Goal: Share content: Share content

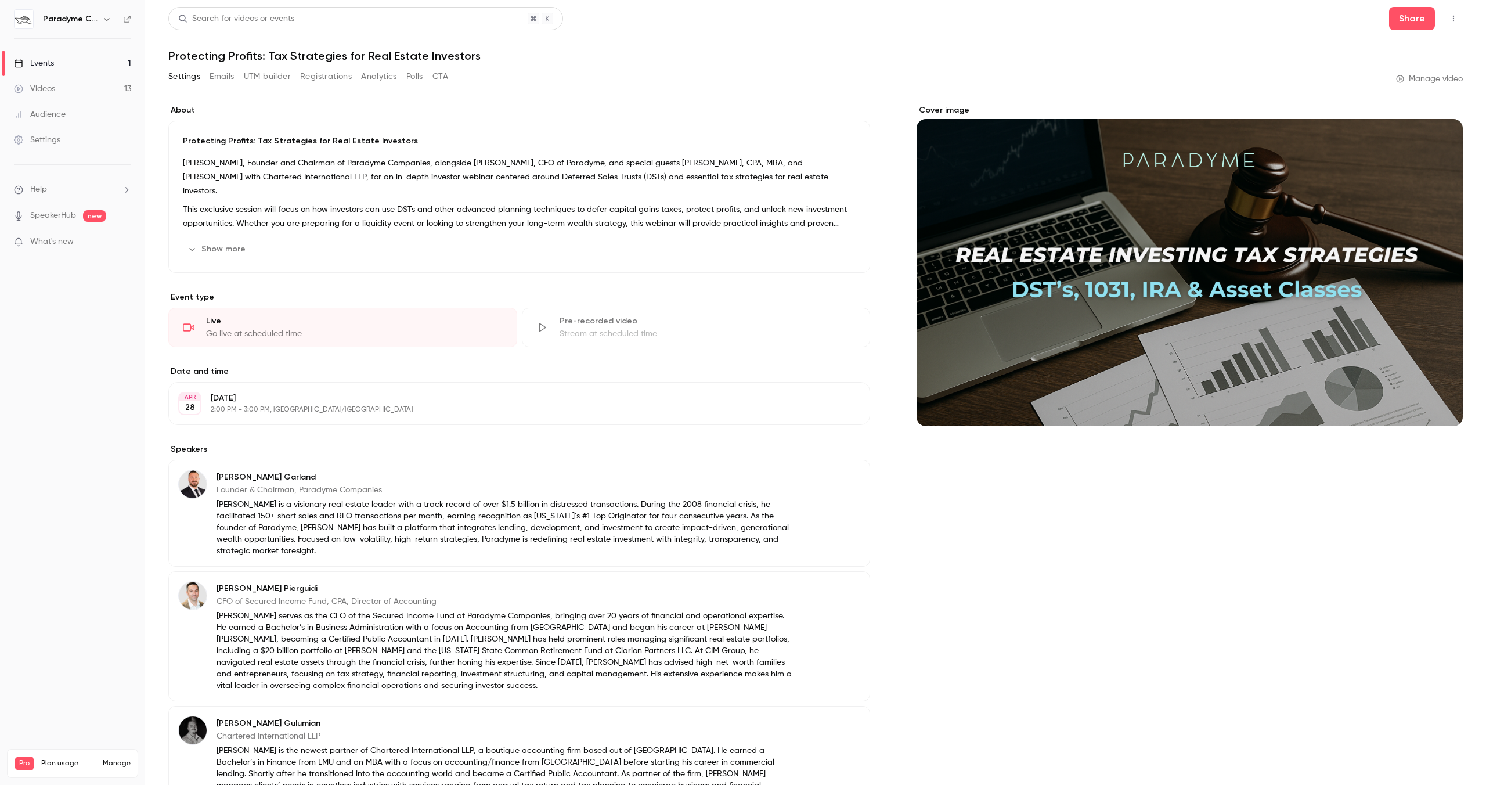
click at [80, 56] on link "Events 1" at bounding box center [72, 64] width 145 height 26
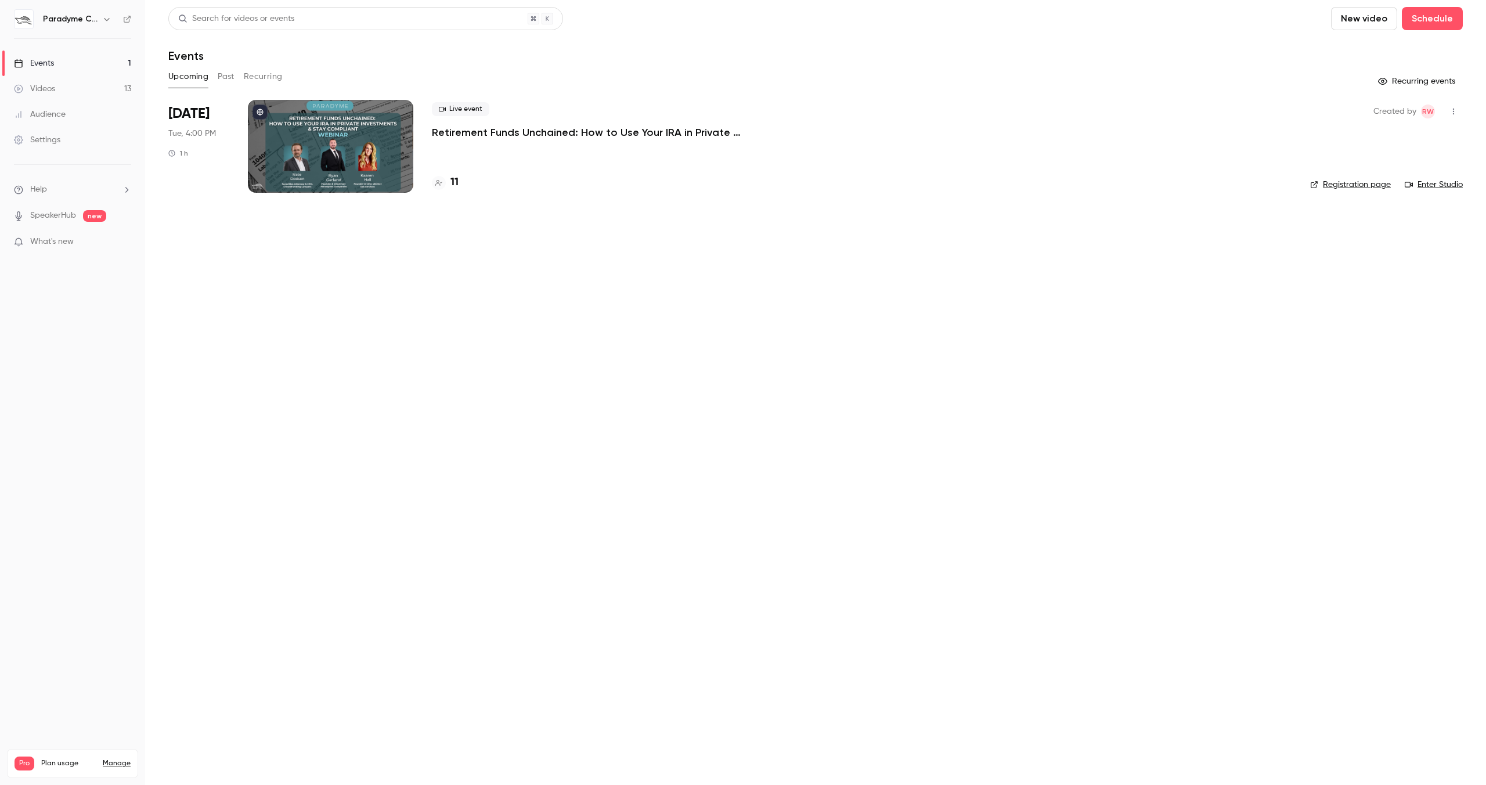
click at [470, 146] on div "Live event Retirement Funds Unchained: How to Use Your IRA in Private Investmen…" at bounding box center [862, 146] width 860 height 93
click at [458, 132] on p "Retirement Funds Unchained: How to Use Your IRA in Private Investments & Stay C…" at bounding box center [606, 132] width 348 height 14
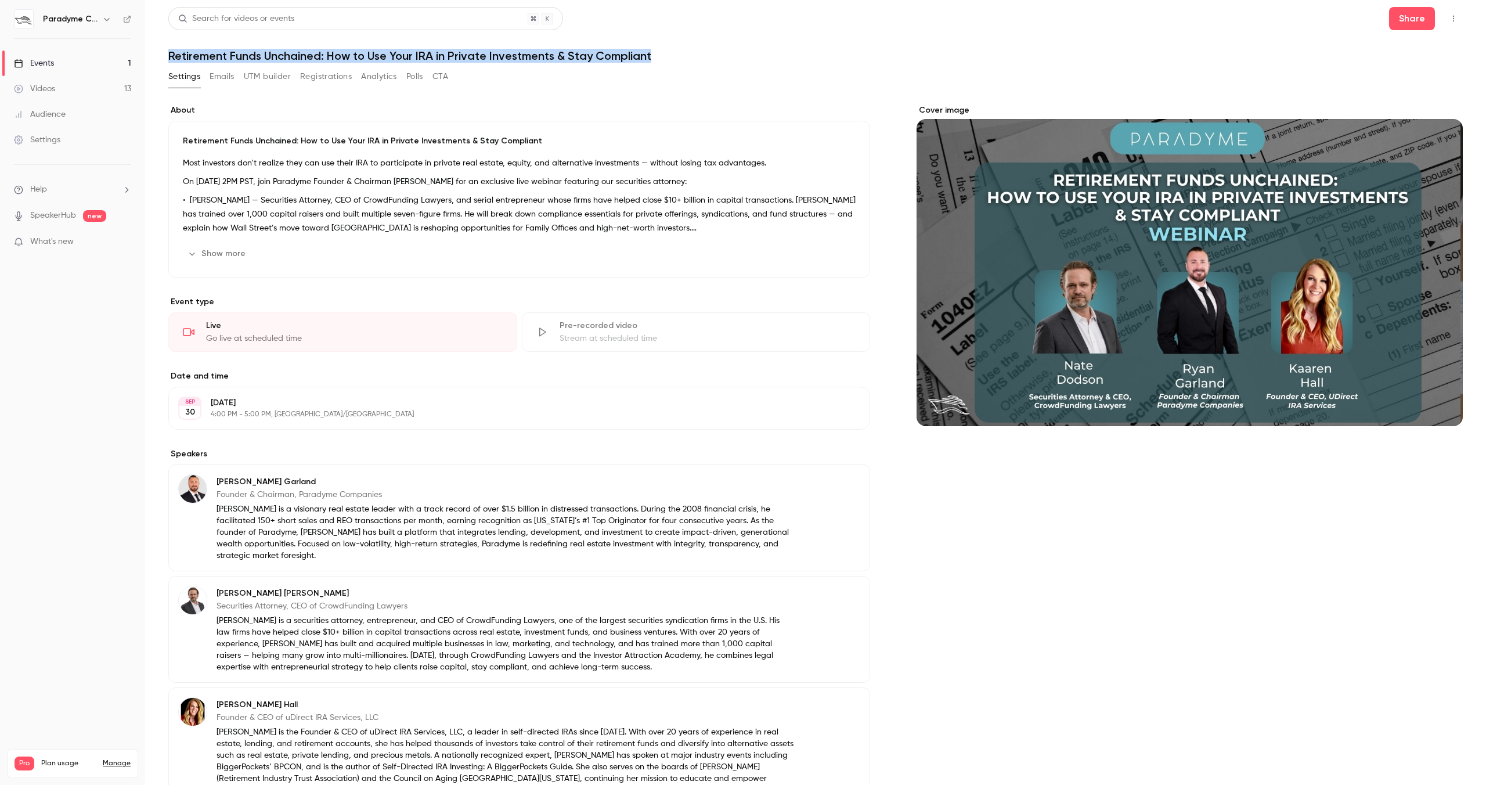
drag, startPoint x: 170, startPoint y: 57, endPoint x: 656, endPoint y: 57, distance: 486.0
click at [656, 57] on h1 "Retirement Funds Unchained: How to Use Your IRA in Private Investments & Stay C…" at bounding box center [815, 56] width 1295 height 14
copy h1 "Retirement Funds Unchained: How to Use Your IRA in Private Investments & Stay C…"
click at [85, 80] on link "Videos 13" at bounding box center [72, 89] width 145 height 26
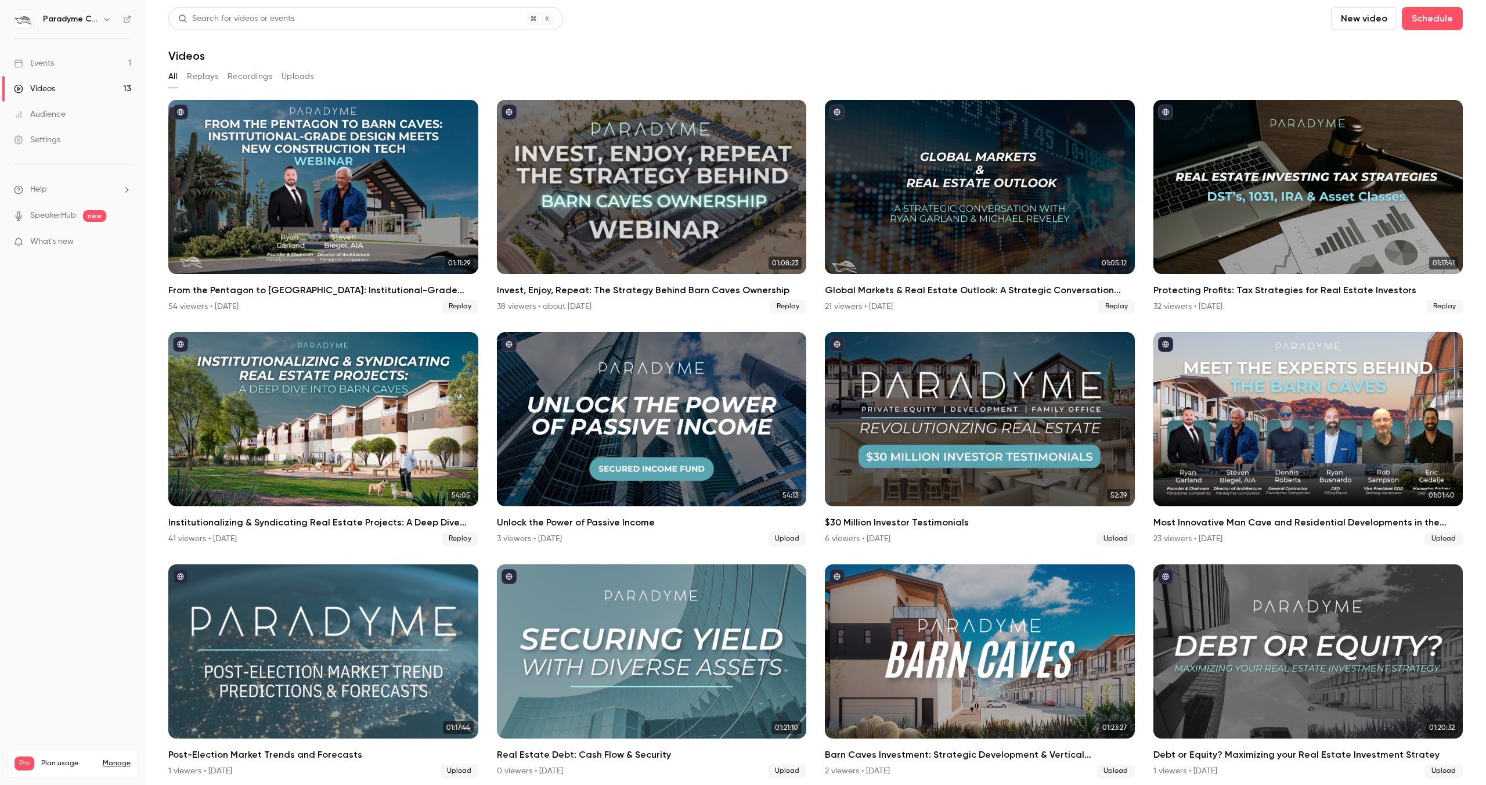
click at [82, 70] on link "Events 1" at bounding box center [72, 64] width 145 height 26
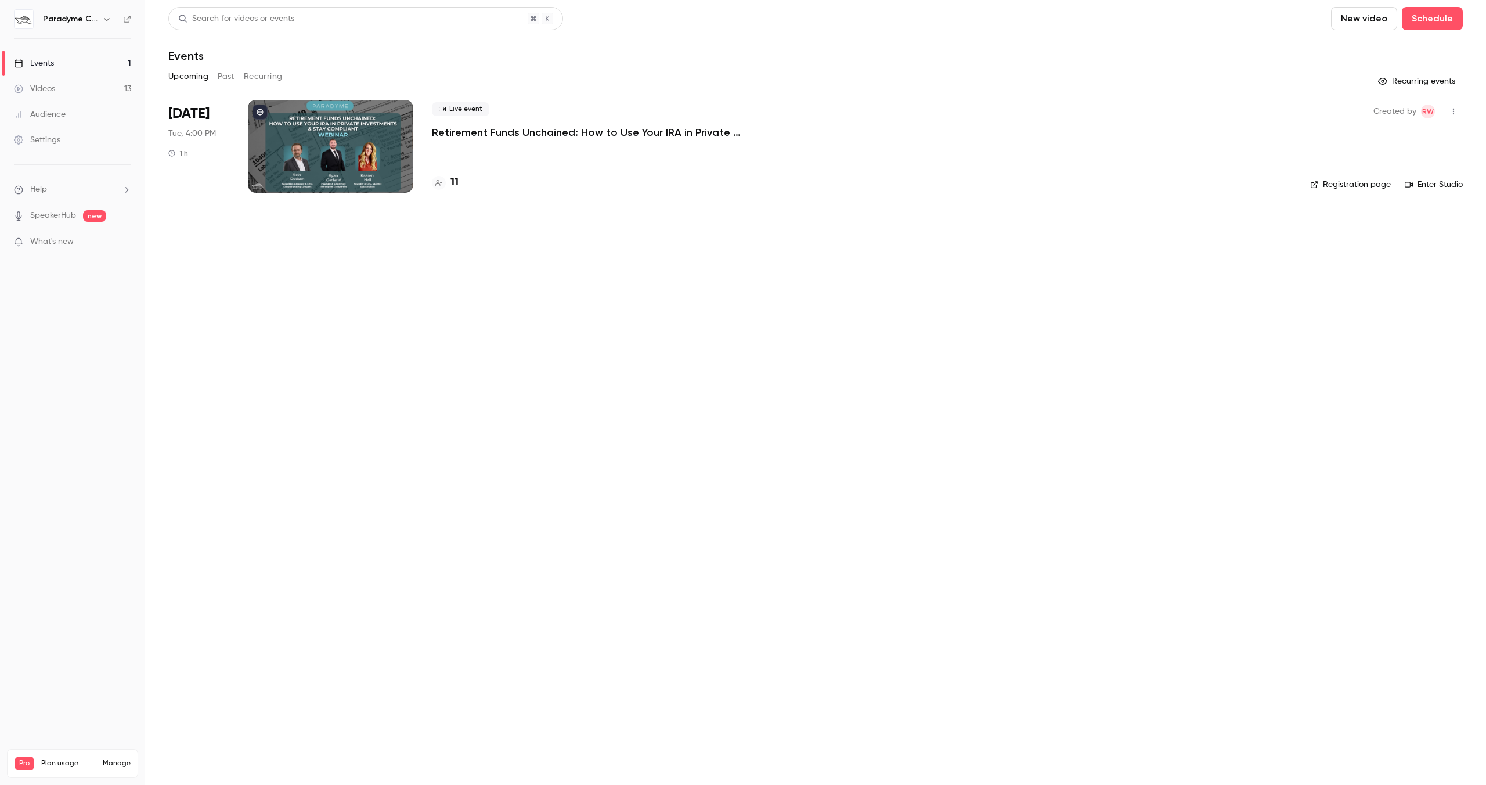
click at [82, 93] on link "Videos 13" at bounding box center [72, 89] width 145 height 26
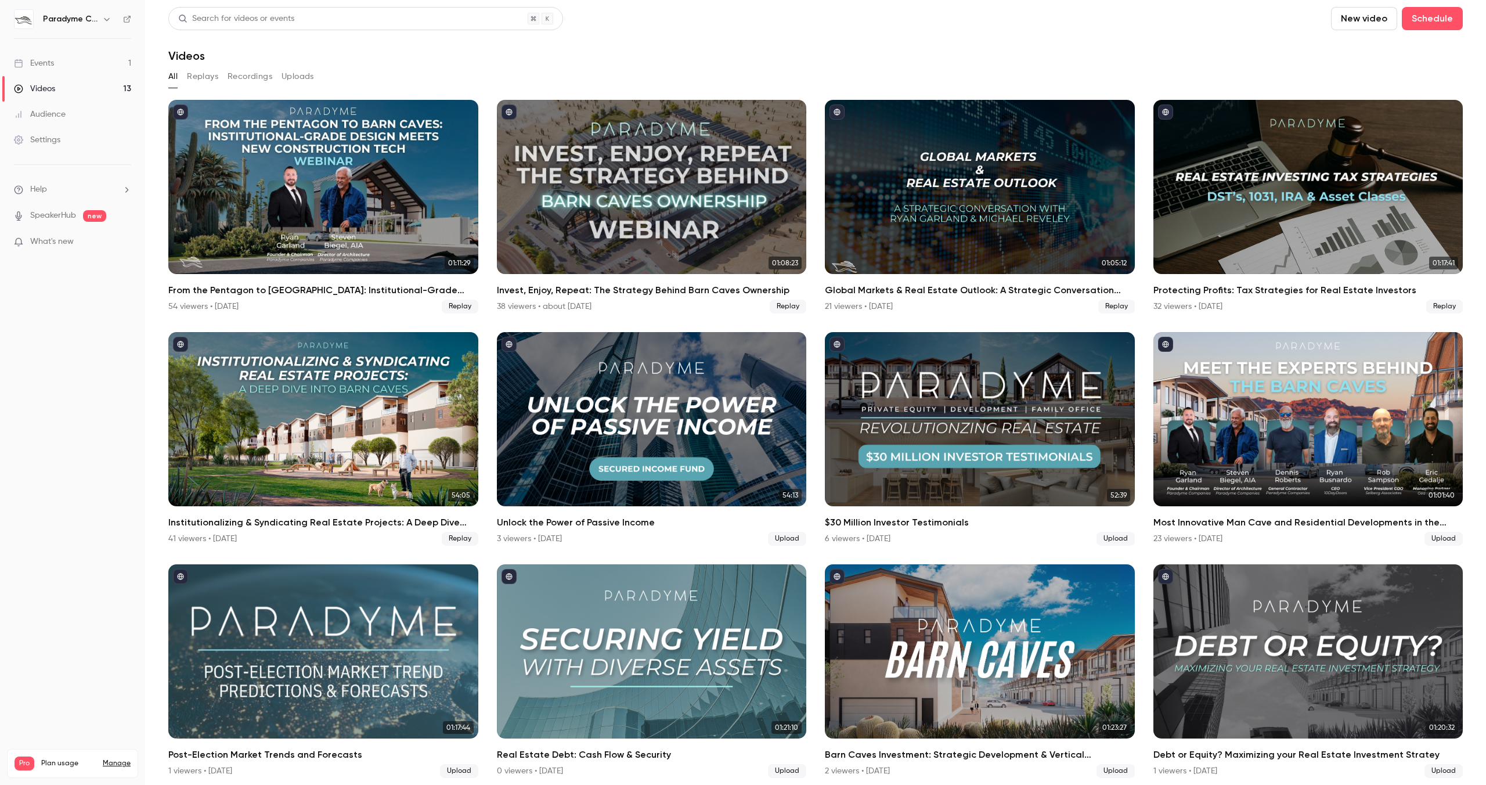
click at [68, 64] on link "Events 1" at bounding box center [72, 64] width 145 height 26
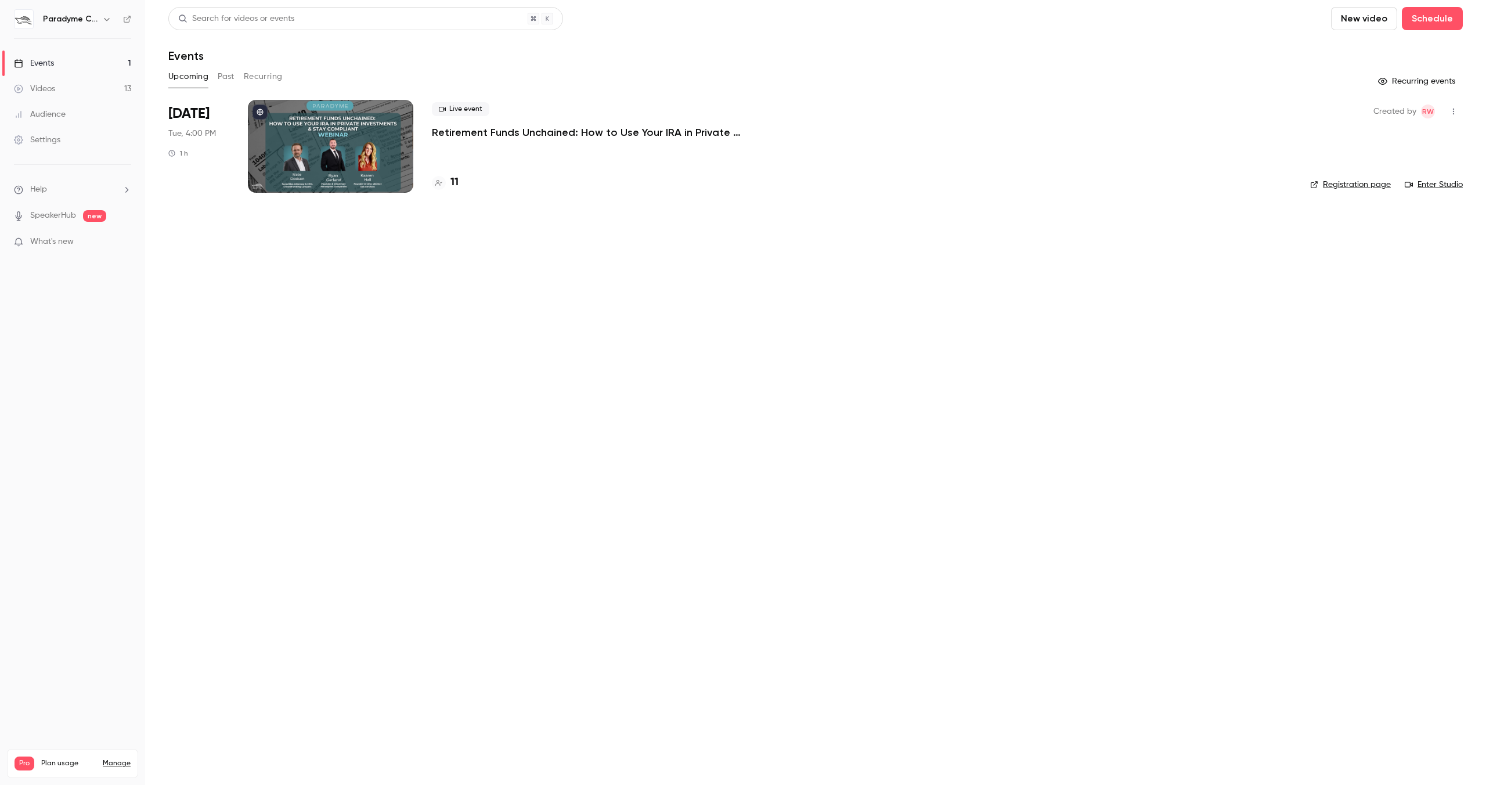
click at [383, 136] on div at bounding box center [330, 146] width 165 height 93
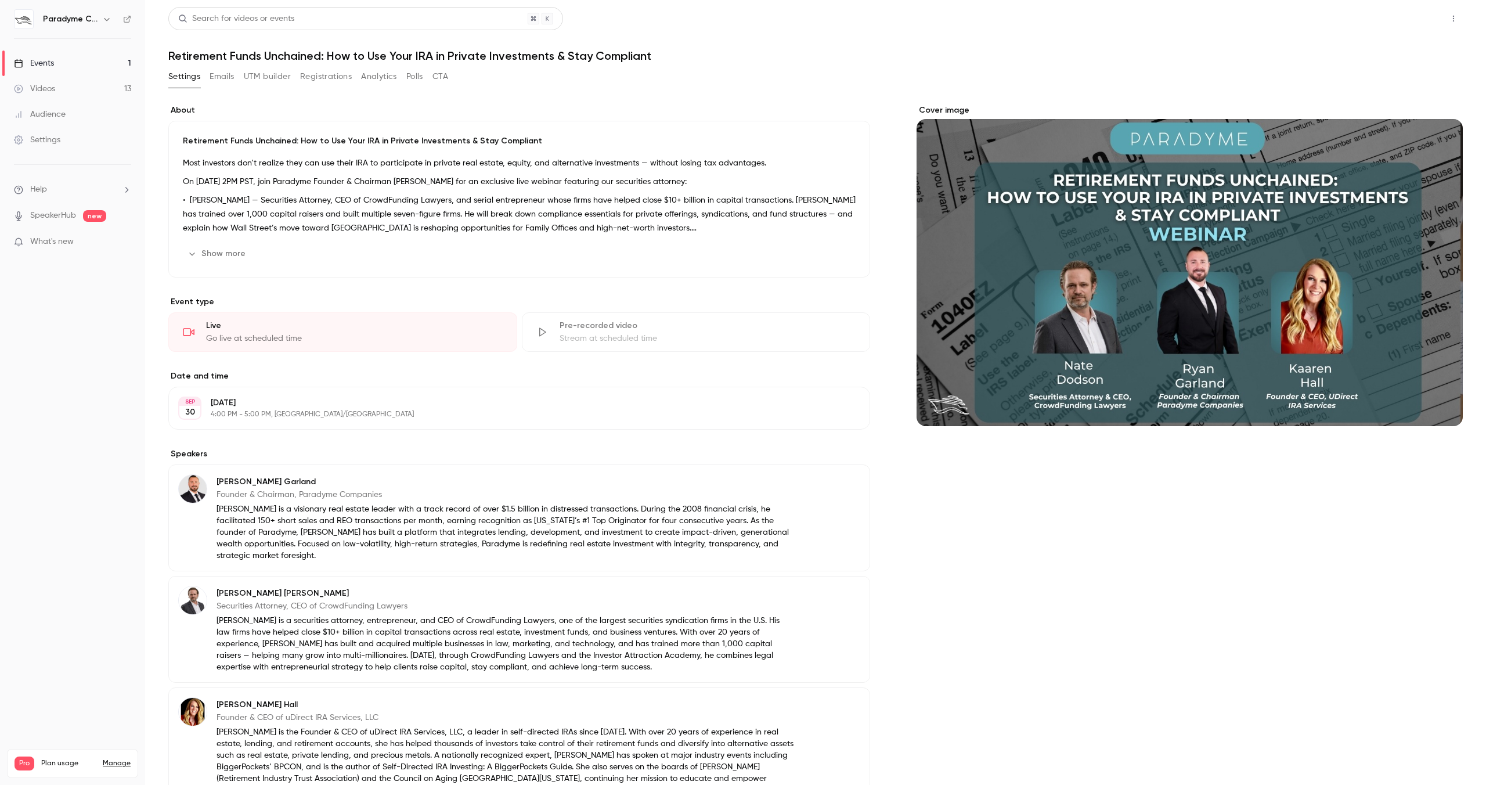
click at [1423, 19] on button "Share" at bounding box center [1412, 18] width 46 height 23
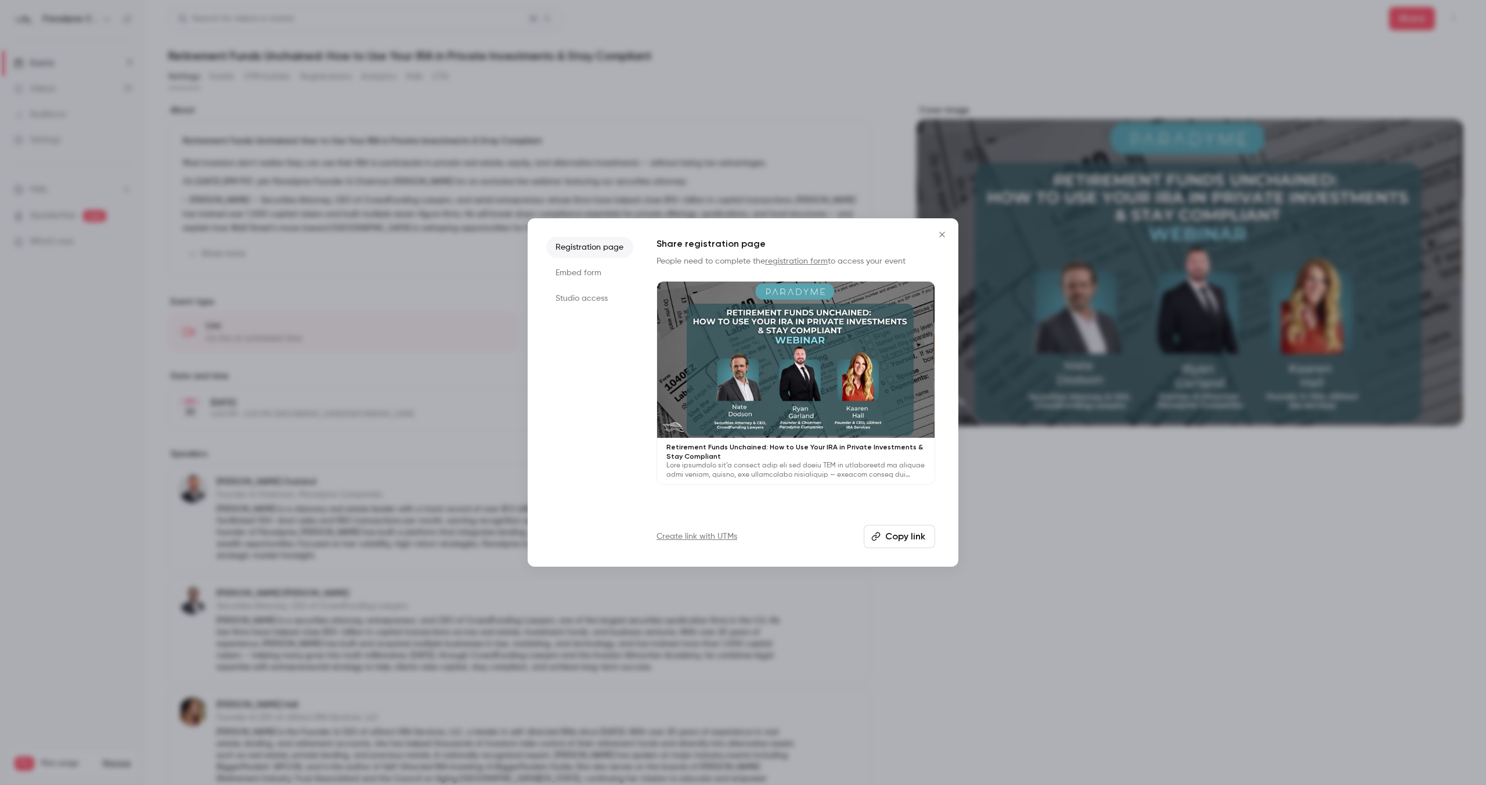
click at [917, 537] on button "Copy link" at bounding box center [899, 536] width 71 height 23
click at [940, 235] on icon "Close" at bounding box center [942, 234] width 14 height 9
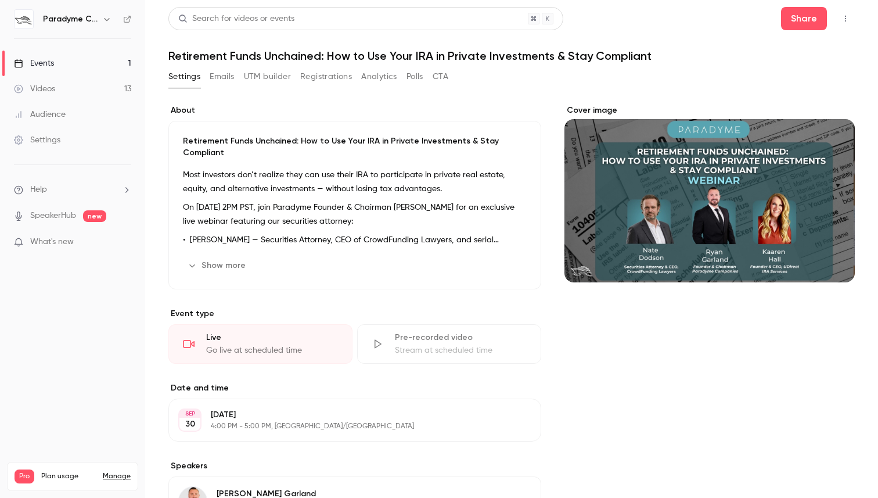
click at [51, 60] on div "Events" at bounding box center [34, 63] width 40 height 12
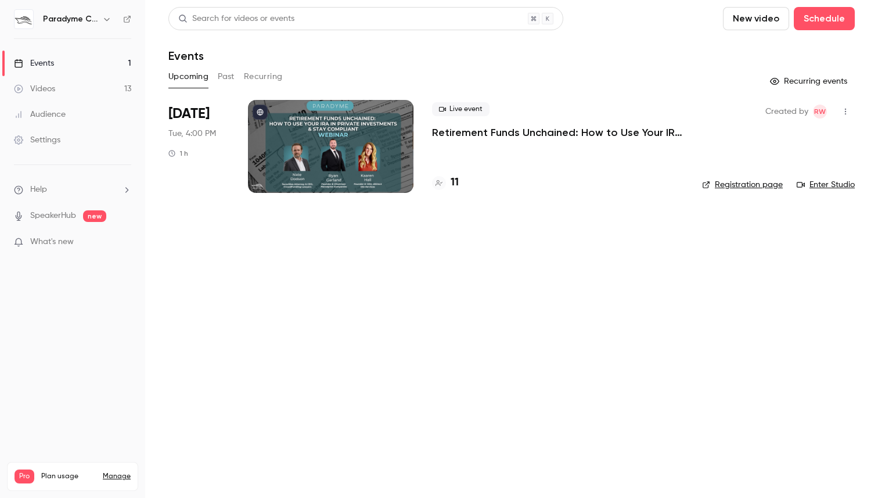
click at [844, 110] on icon "button" at bounding box center [845, 111] width 9 height 8
click at [415, 146] on div at bounding box center [439, 249] width 878 height 498
click at [354, 146] on div at bounding box center [330, 146] width 165 height 93
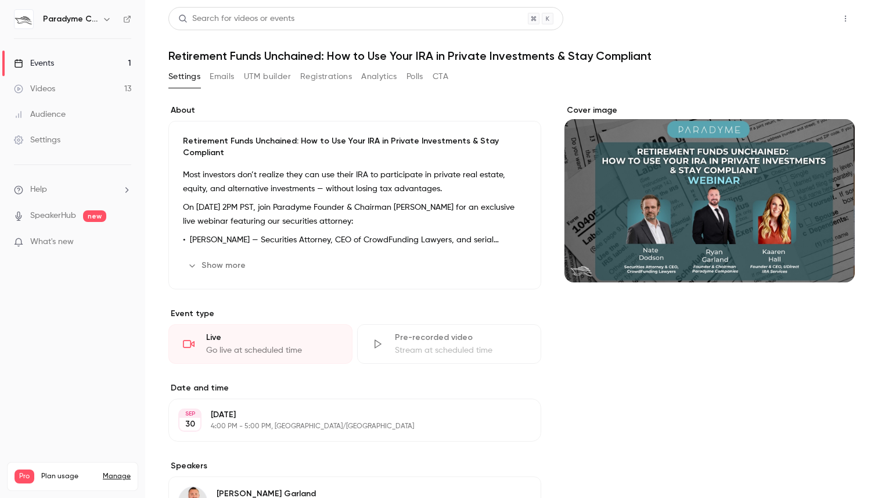
click at [801, 19] on button "Share" at bounding box center [804, 18] width 46 height 23
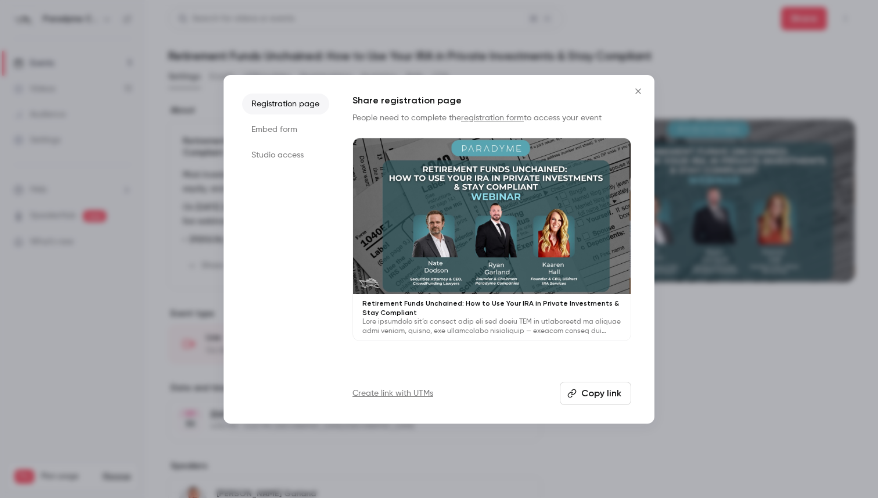
click at [598, 394] on button "Copy link" at bounding box center [595, 392] width 71 height 23
